Goal: Information Seeking & Learning: Learn about a topic

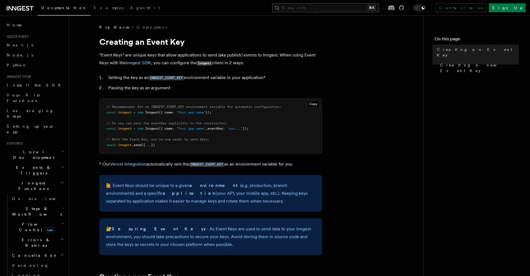
click at [330, 9] on button "Search... ⌘K" at bounding box center [325, 7] width 107 height 9
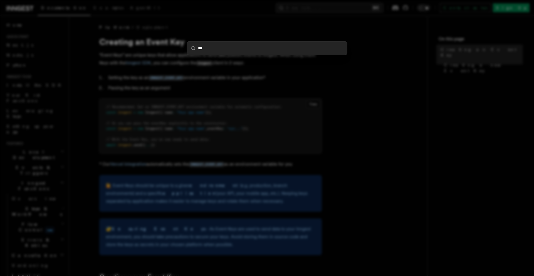
type input "****"
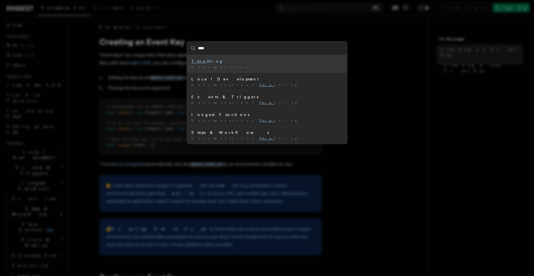
click at [242, 56] on li "Thro ttling Documentation /" at bounding box center [267, 64] width 160 height 18
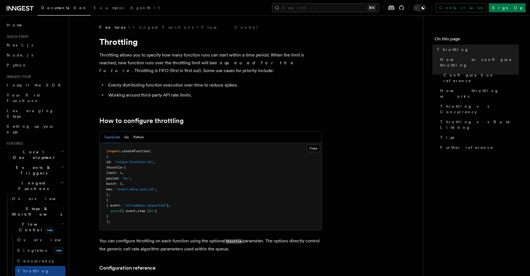
click at [29, 219] on h2 "Flow Control new" at bounding box center [38, 227] width 56 height 16
click at [32, 221] on span "Flow Control new" at bounding box center [35, 226] width 51 height 11
click at [38, 206] on span "Steps & Workflows" at bounding box center [36, 211] width 52 height 11
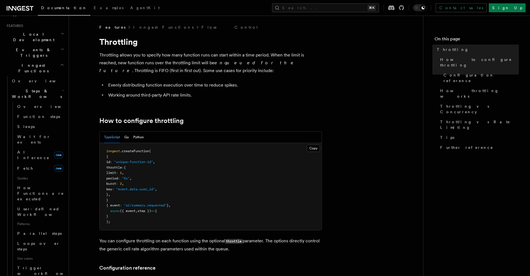
scroll to position [134, 0]
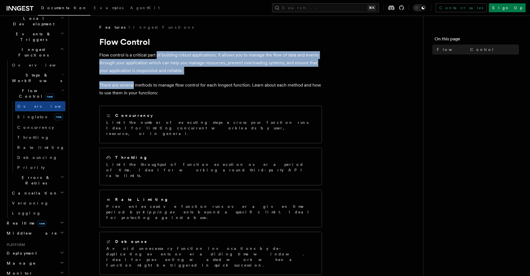
drag, startPoint x: 161, startPoint y: 56, endPoint x: 132, endPoint y: 86, distance: 41.1
click at [132, 86] on article "Features Inngest Functions Flow Control Flow control is a critical part of buil…" at bounding box center [246, 223] width 336 height 398
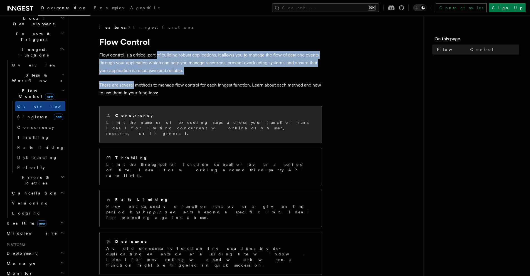
click at [140, 119] on div "Concurrency Limit the number of executing steps across your function runs. Idea…" at bounding box center [210, 125] width 209 height 24
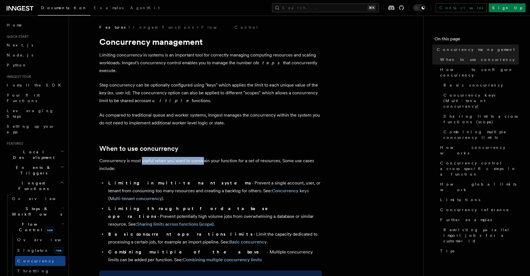
drag, startPoint x: 142, startPoint y: 152, endPoint x: 204, endPoint y: 152, distance: 61.2
click at [204, 157] on p "Concurrency is most useful when you want to constrain your function for a set o…" at bounding box center [210, 165] width 223 height 16
drag, startPoint x: 109, startPoint y: 162, endPoint x: 101, endPoint y: 157, distance: 9.5
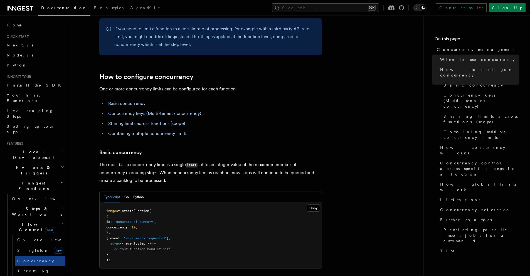
scroll to position [267, 0]
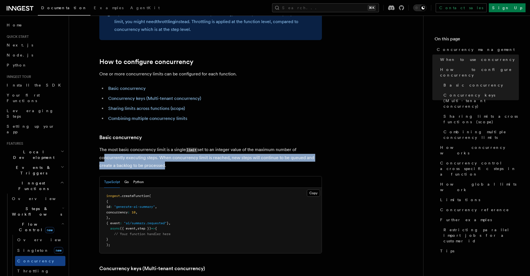
drag, startPoint x: 111, startPoint y: 132, endPoint x: 162, endPoint y: 140, distance: 51.7
click at [162, 146] on p "The most basic concurrency limit is a single limit set to an integer value of t…" at bounding box center [210, 158] width 223 height 24
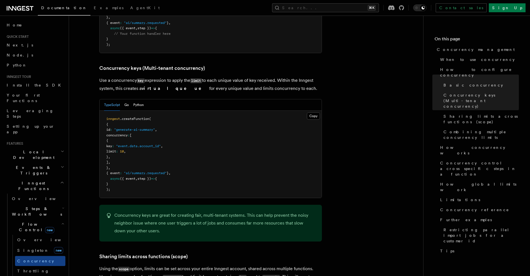
scroll to position [534, 0]
